Goal: Information Seeking & Learning: Stay updated

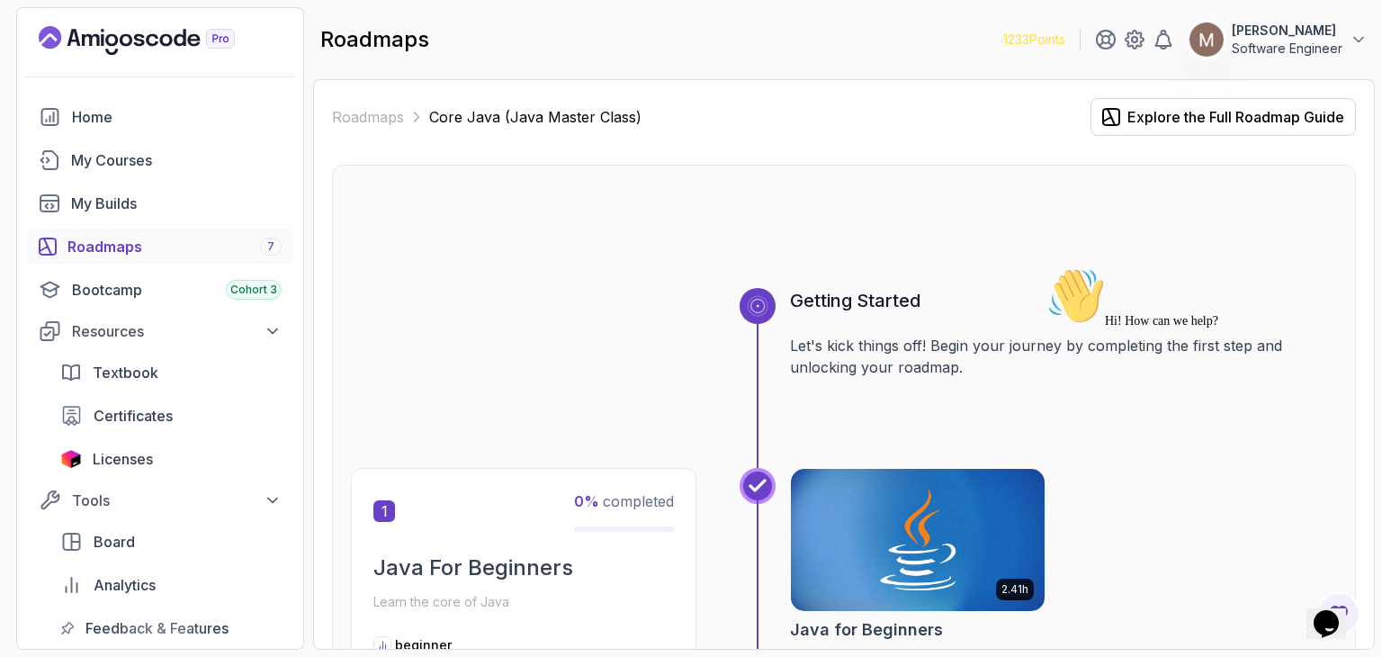
scroll to position [4636, 0]
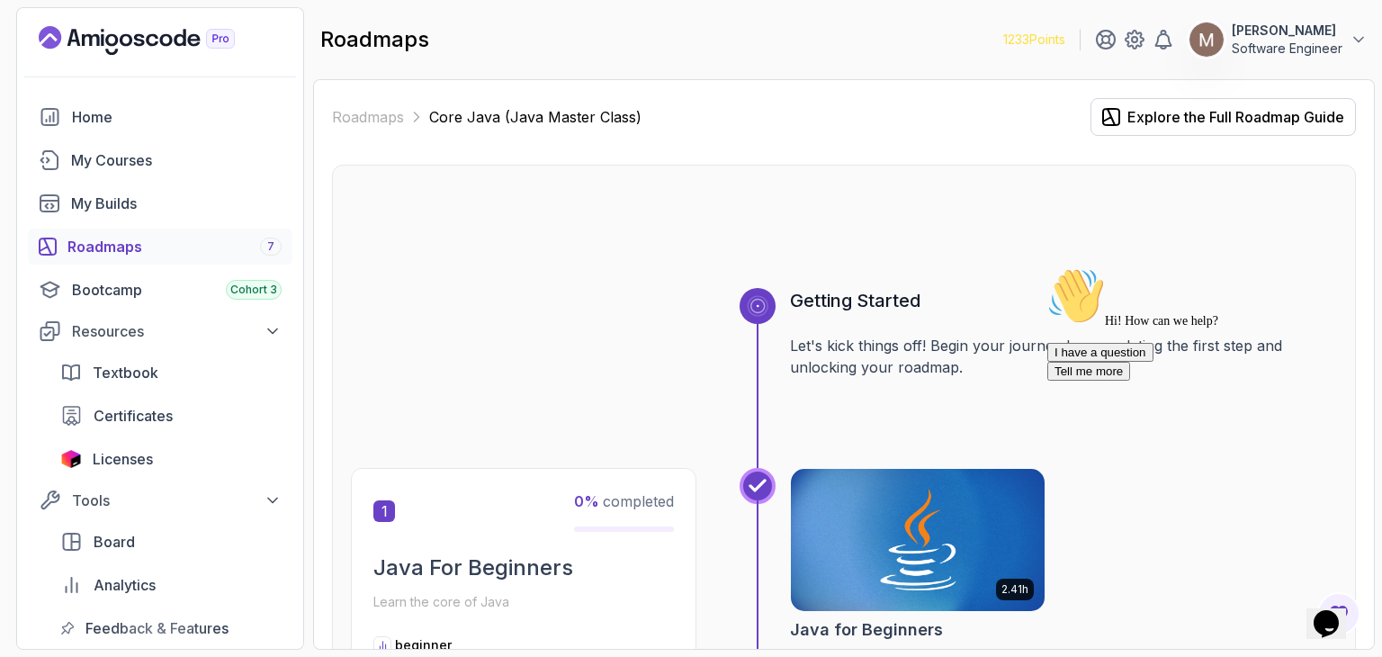
scroll to position [4636, 0]
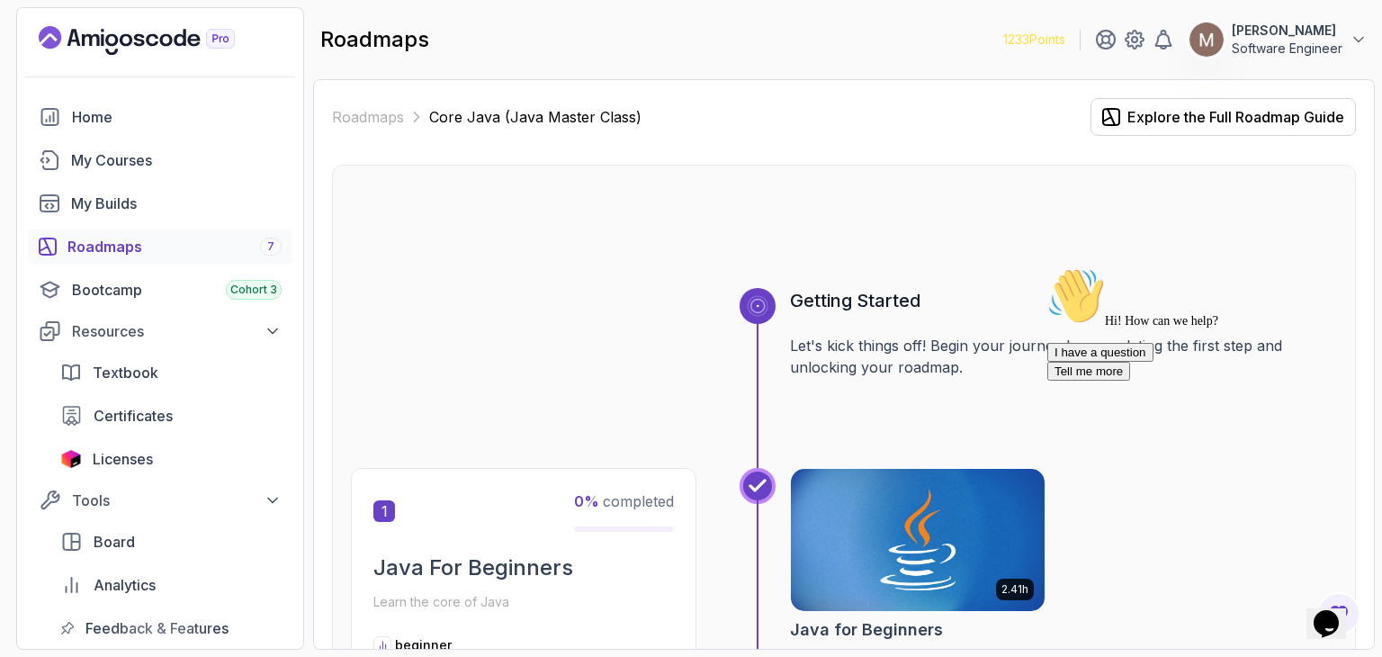
scroll to position [4636, 0]
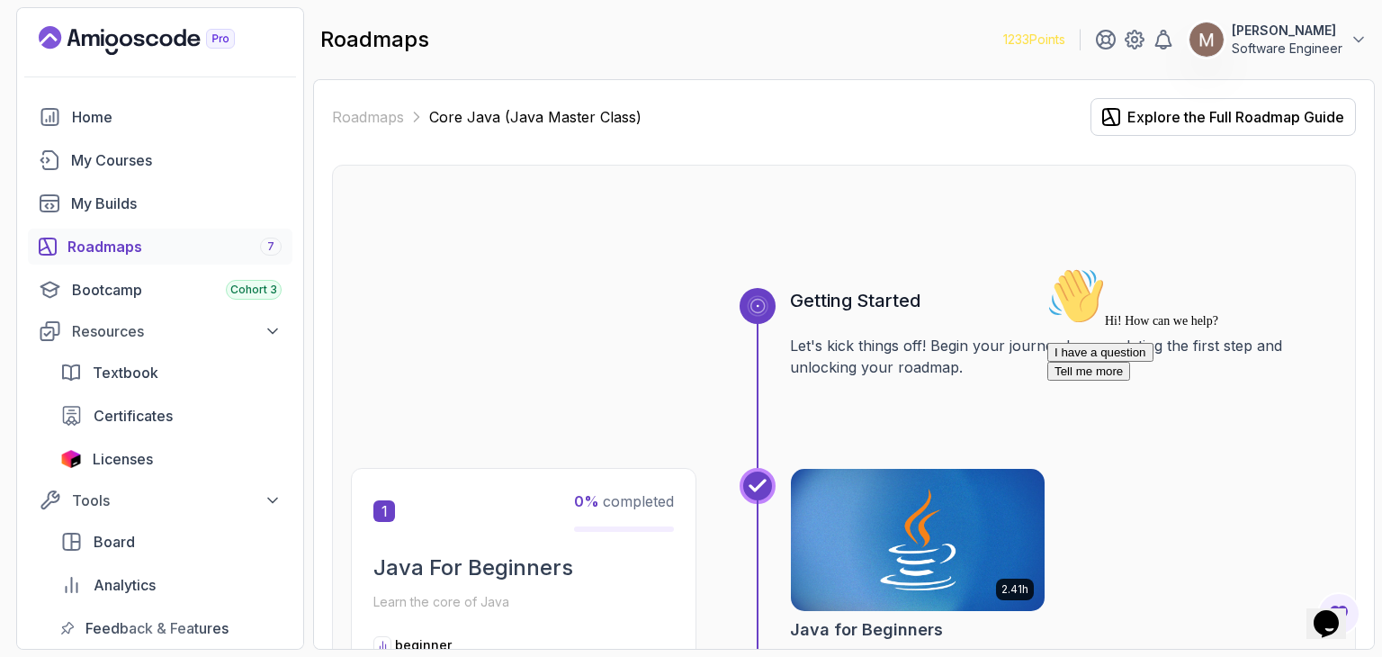
scroll to position [4636, 0]
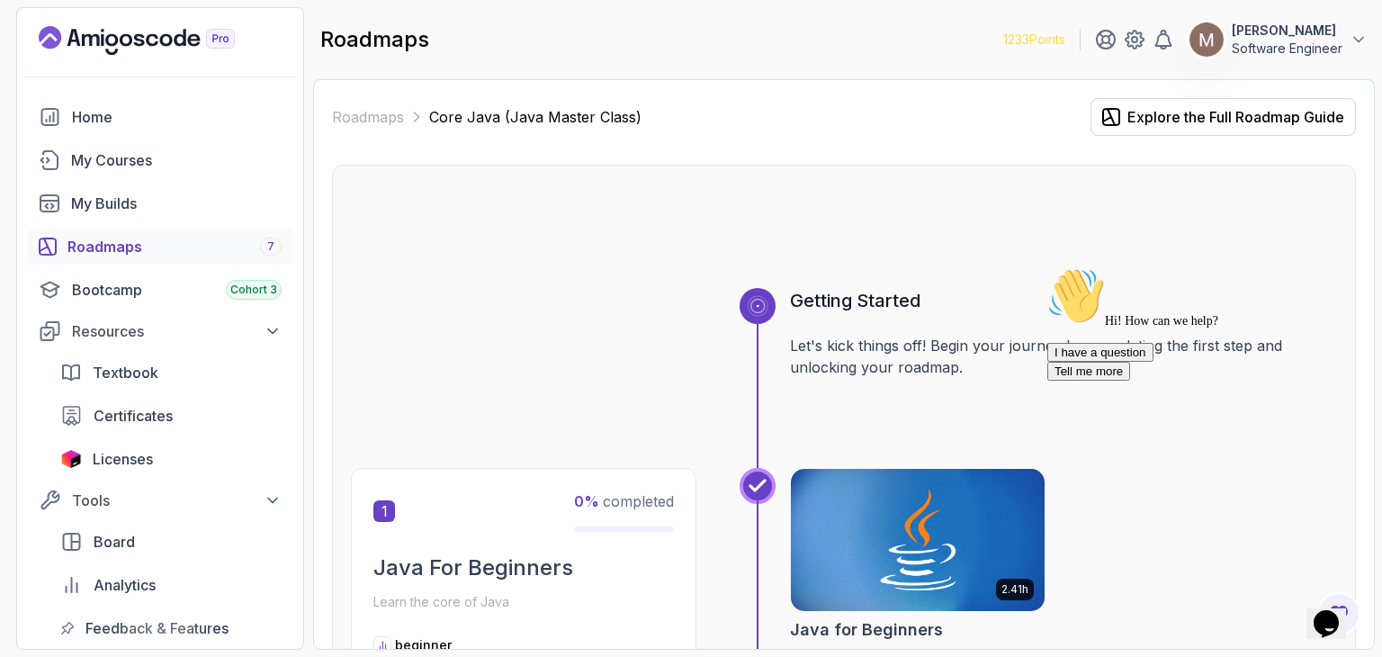
scroll to position [4636, 0]
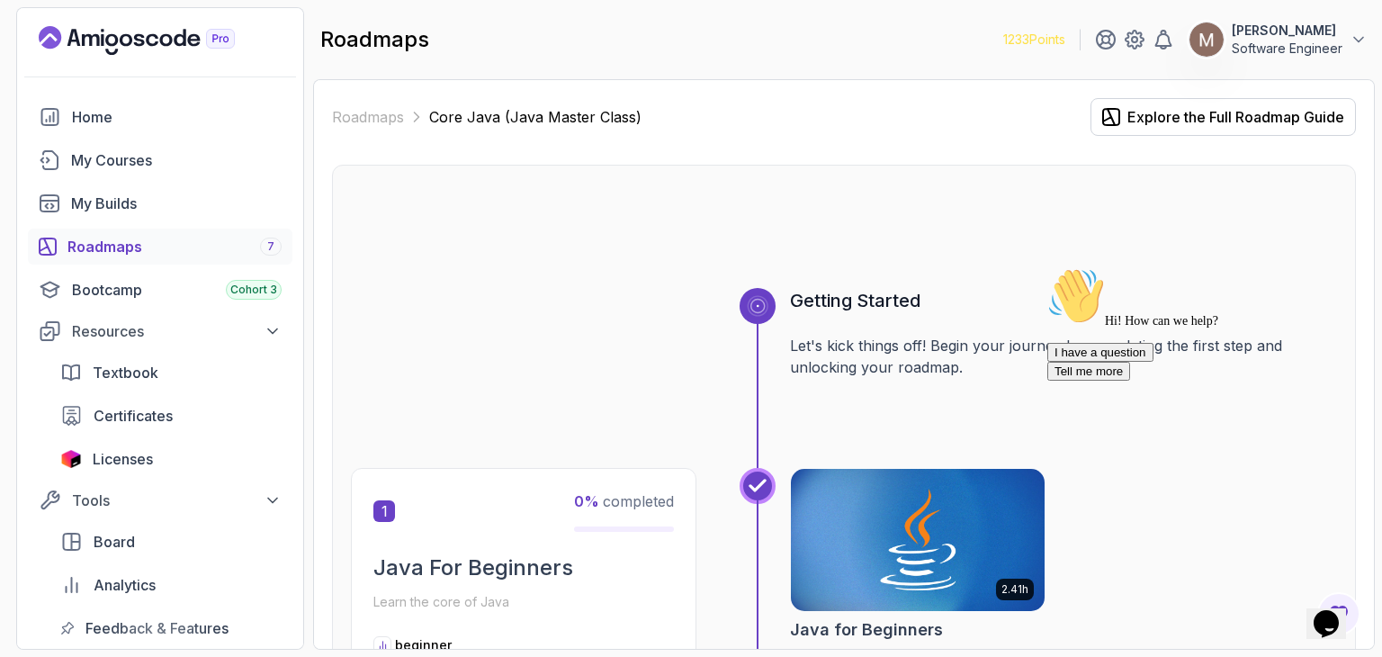
scroll to position [4636, 0]
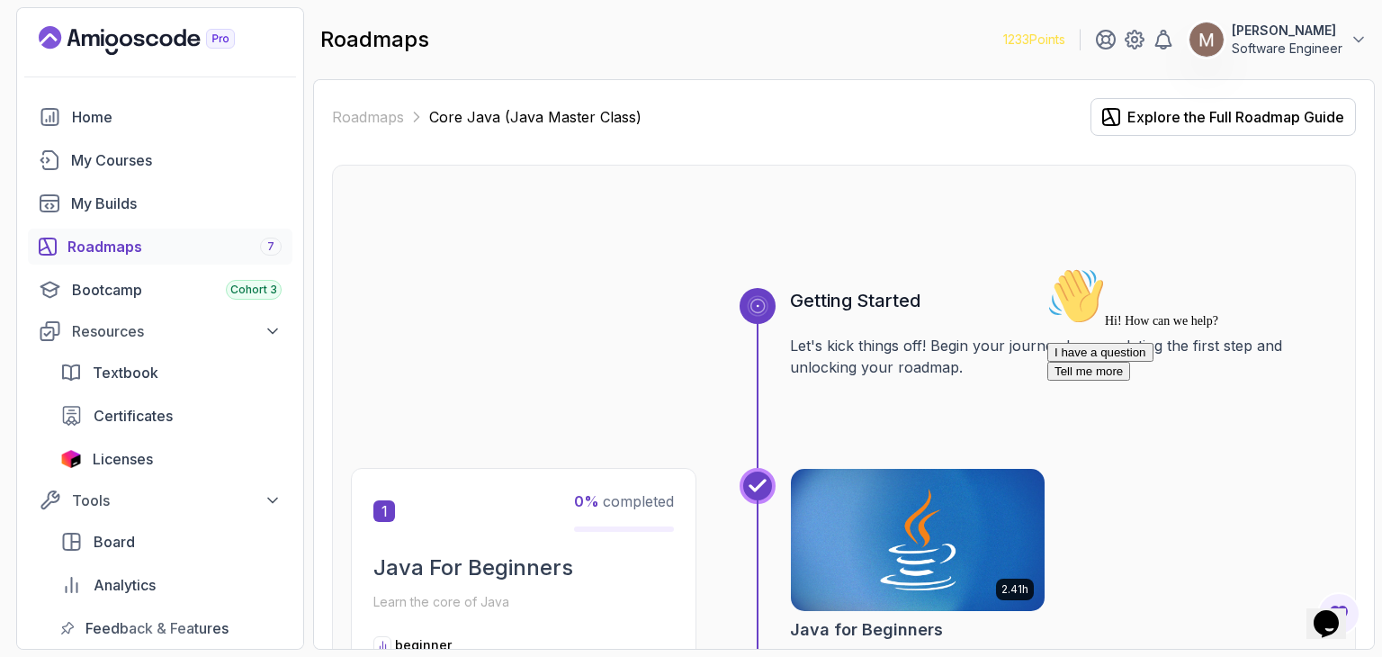
scroll to position [4636, 0]
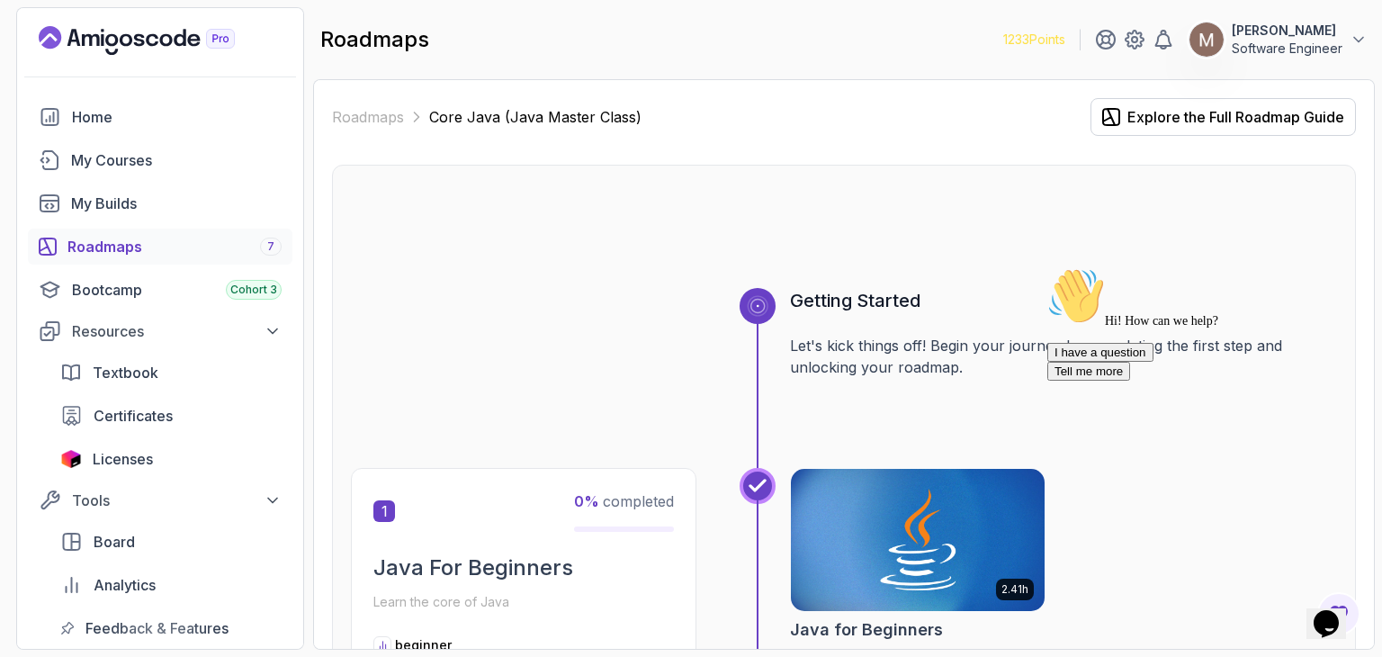
scroll to position [4636, 0]
